Goal: Task Accomplishment & Management: Use online tool/utility

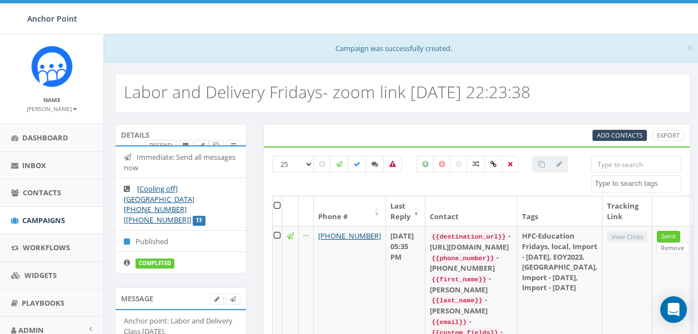
select select
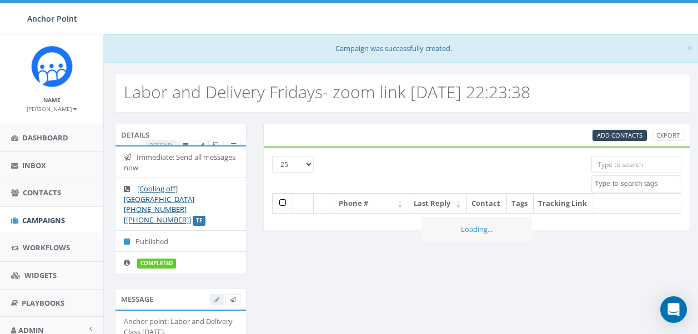
select select
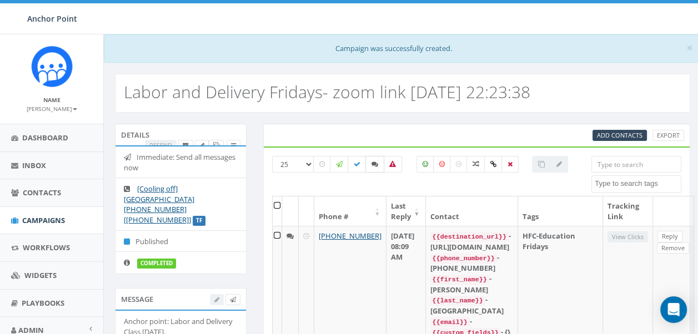
click at [377, 165] on icon at bounding box center [374, 164] width 7 height 7
checkbox input "true"
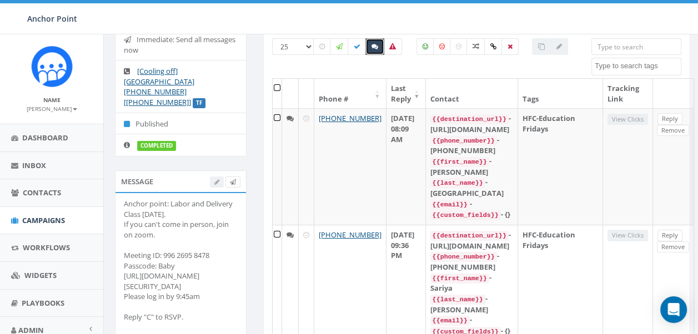
scroll to position [119, 0]
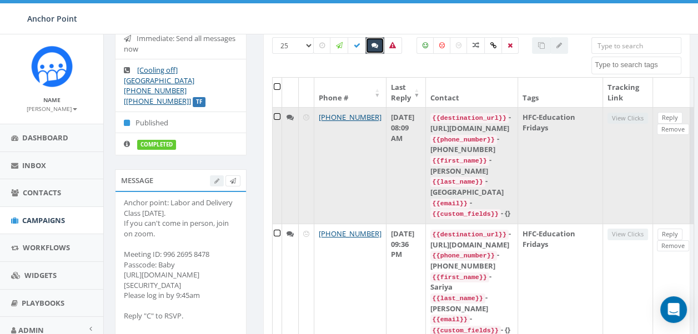
click at [483, 118] on code "{{destination_url}}" at bounding box center [469, 118] width 78 height 10
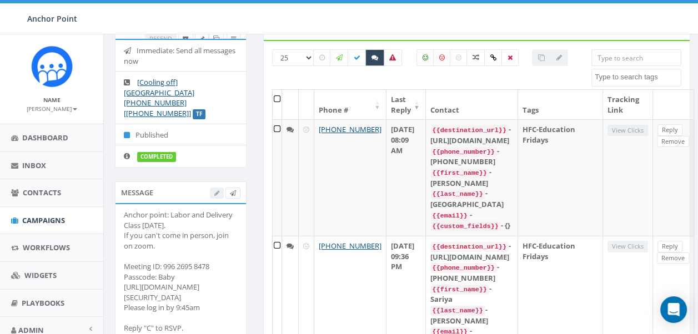
scroll to position [0, 0]
